Goal: Transaction & Acquisition: Purchase product/service

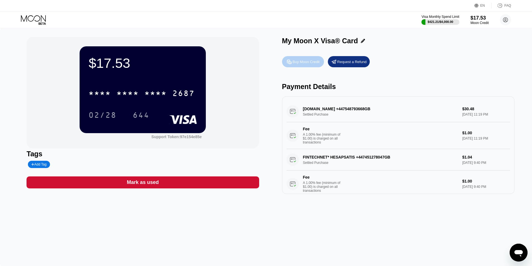
click at [300, 64] on div "Buy Moon Credit" at bounding box center [306, 62] width 27 height 5
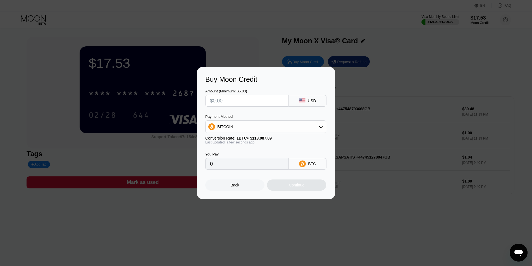
click at [245, 103] on input "text" at bounding box center [247, 100] width 74 height 11
type input "$4"
type input "0.00003538"
type input "$40"
type input "0.00035371"
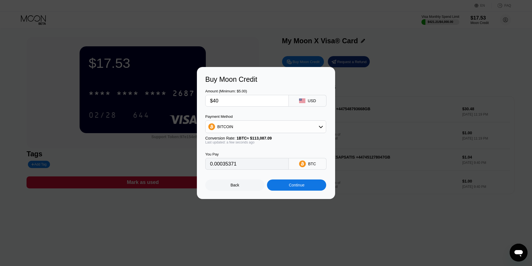
type input "$40"
click at [237, 129] on div "BITCOIN" at bounding box center [266, 126] width 120 height 11
click at [239, 155] on span "USDT on TRON" at bounding box center [233, 154] width 28 height 4
type input "40.40"
click at [225, 101] on input "$40" at bounding box center [247, 100] width 74 height 11
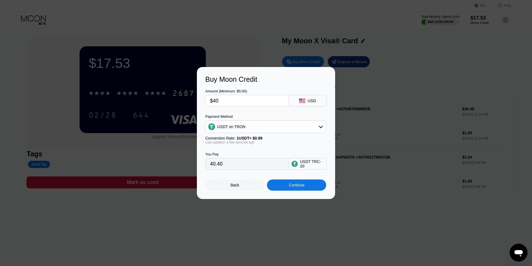
click at [225, 101] on input "$40" at bounding box center [247, 100] width 74 height 11
type input "$4"
type input "4.04"
type input "$45"
type input "45.45"
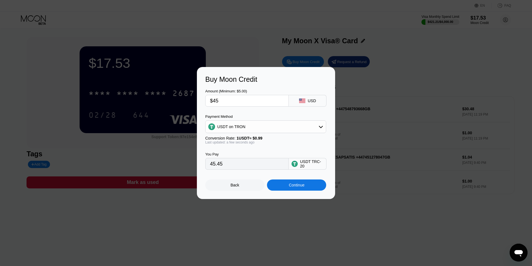
type input "$45"
click at [307, 189] on div "Continue" at bounding box center [296, 185] width 59 height 11
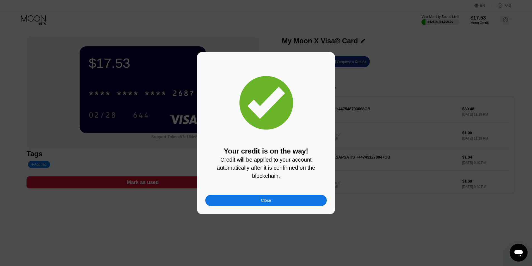
click at [280, 198] on div "Close" at bounding box center [266, 200] width 122 height 11
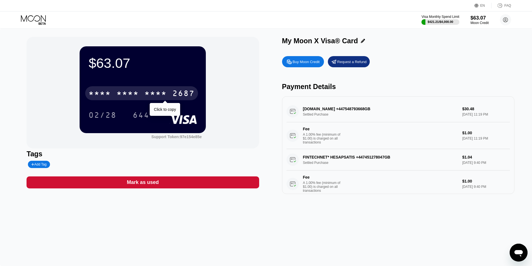
click at [174, 95] on div "2687" at bounding box center [183, 94] width 22 height 9
